Goal: Navigation & Orientation: Find specific page/section

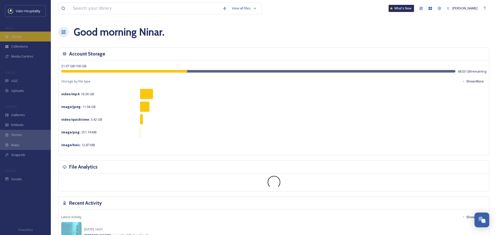
click at [22, 36] on div "Library" at bounding box center [25, 37] width 51 height 10
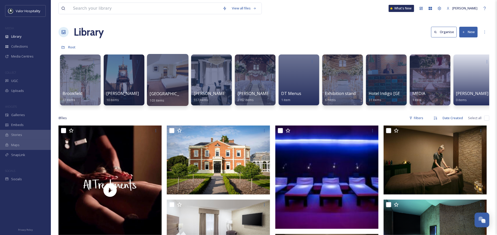
click at [169, 75] on div at bounding box center [167, 80] width 41 height 52
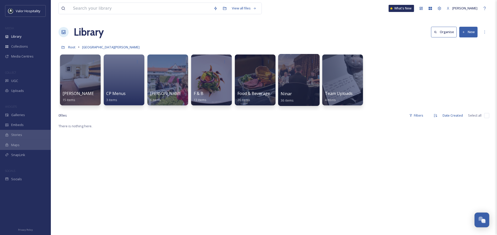
click at [313, 74] on div at bounding box center [298, 80] width 41 height 52
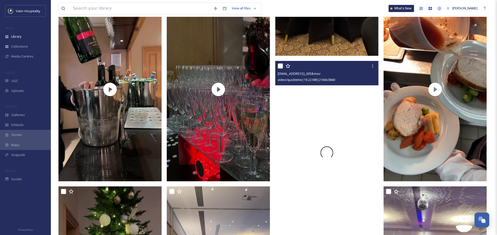
scroll to position [621, 0]
